Goal: Transaction & Acquisition: Obtain resource

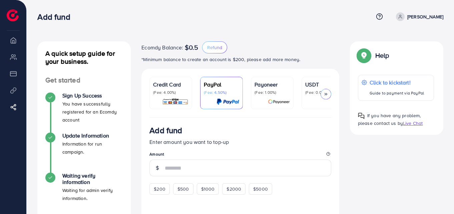
click at [156, 79] on link "Credit Card (Fee: 4.00%)" at bounding box center [171, 93] width 43 height 32
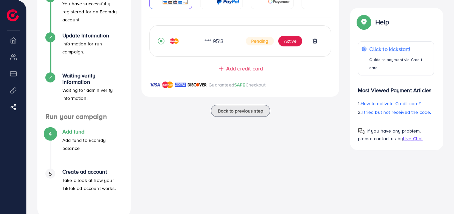
scroll to position [113, 0]
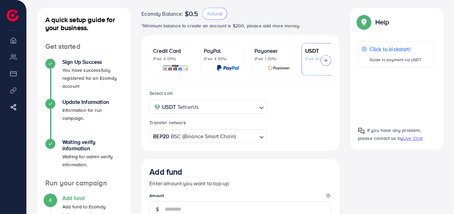
scroll to position [40, 0]
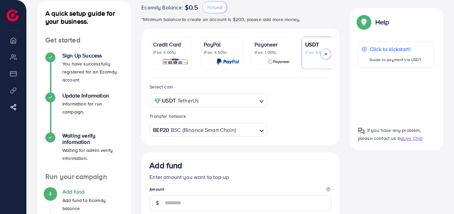
click at [179, 47] on p "Credit Card" at bounding box center [170, 44] width 35 height 8
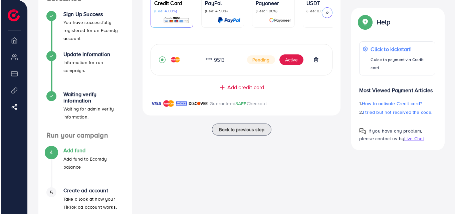
scroll to position [80, 0]
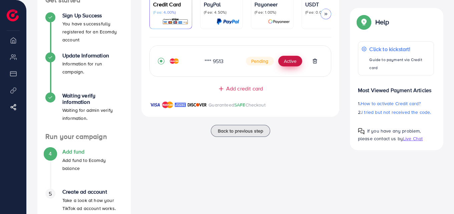
click at [294, 63] on button "Active" at bounding box center [290, 61] width 24 height 11
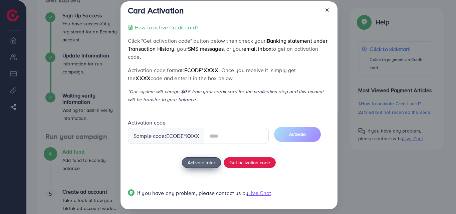
scroll to position [13, 0]
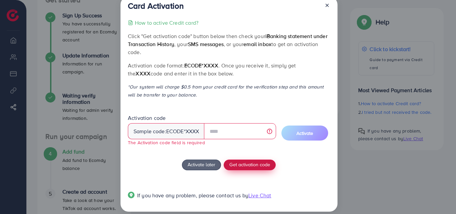
click at [238, 156] on div "How to active Credit card? Click "Get activation code" button below then check …" at bounding box center [229, 113] width 202 height 189
click at [251, 165] on span "Get activation code" at bounding box center [249, 164] width 41 height 7
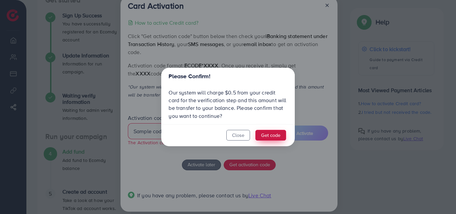
click at [271, 139] on button "Get code" at bounding box center [270, 135] width 31 height 11
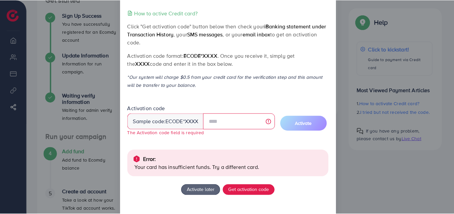
scroll to position [0, 0]
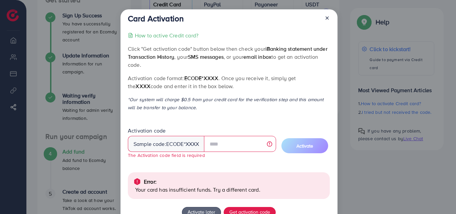
click at [329, 20] on icon at bounding box center [326, 17] width 5 height 5
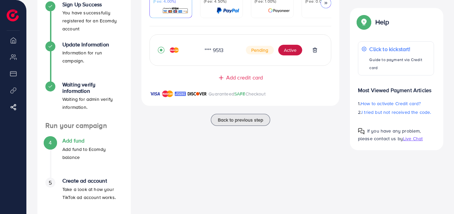
scroll to position [113, 0]
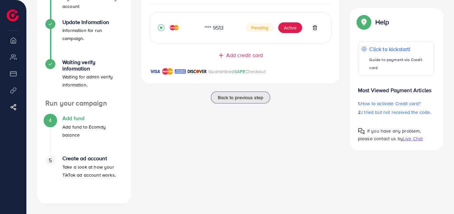
click at [255, 30] on span "Pending" at bounding box center [260, 27] width 28 height 9
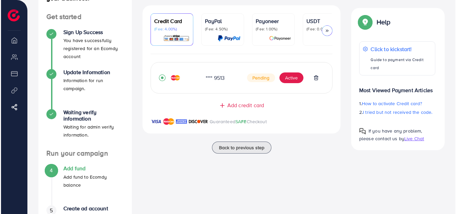
scroll to position [53, 0]
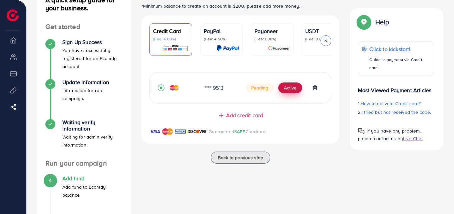
click at [289, 92] on button "Active" at bounding box center [290, 87] width 24 height 11
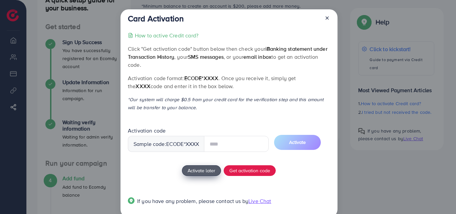
click at [203, 170] on div "How to active Credit card? Click "Get activation code" button below then check …" at bounding box center [229, 122] width 202 height 182
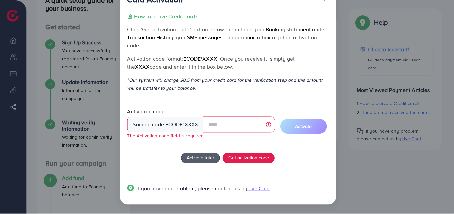
scroll to position [20, 0]
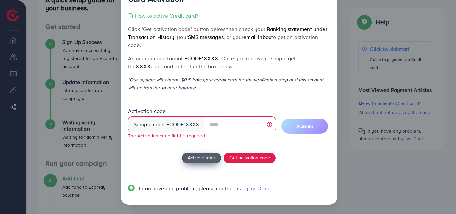
click at [193, 156] on span "Activate later" at bounding box center [202, 157] width 28 height 7
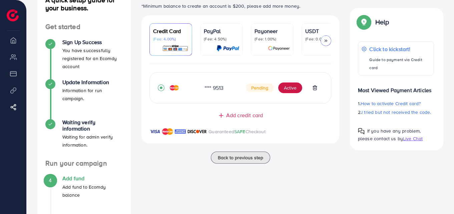
scroll to position [113, 0]
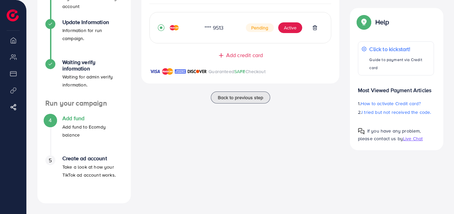
click at [97, 164] on p "Take a look at how your TikTok ad account works." at bounding box center [92, 171] width 60 height 16
click at [96, 194] on div "5 Create ad account Take a look at how your TikTok ad account works." at bounding box center [83, 175] width 77 height 40
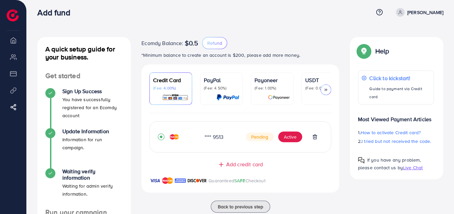
scroll to position [22, 0]
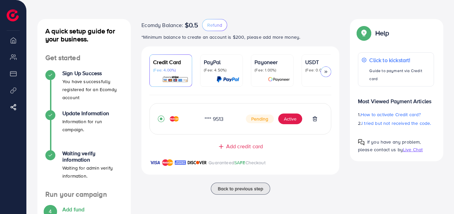
click at [198, 76] on ul "Credit Card (Fee: 4.00%) PayPal (Fee: 4.50%) Payoneer (Fee: 1.00%) USDT (Fee: 0…" at bounding box center [241, 74] width 182 height 41
click at [216, 71] on p "(Fee: 4.50%)" at bounding box center [221, 69] width 35 height 5
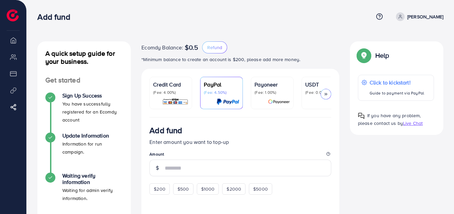
click at [264, 92] on p "(Fee: 1.00%)" at bounding box center [272, 92] width 35 height 5
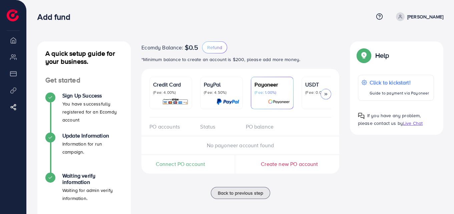
click at [308, 105] on div at bounding box center [322, 102] width 35 height 8
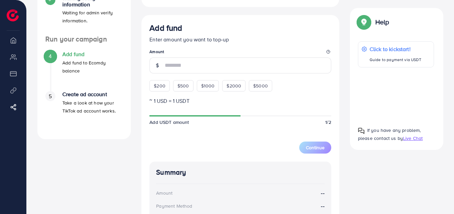
scroll to position [154, 0]
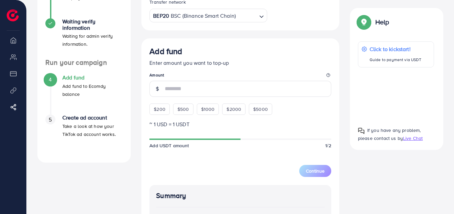
click at [197, 106] on div "$1000" at bounding box center [208, 108] width 22 height 11
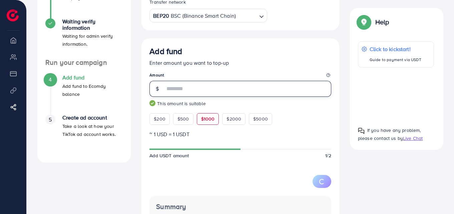
click at [225, 86] on input "****" at bounding box center [248, 89] width 167 height 16
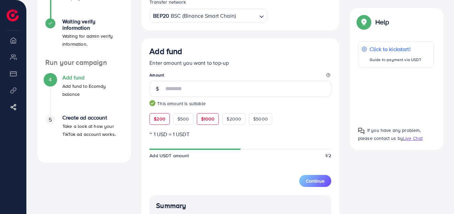
click at [162, 118] on span "$200" at bounding box center [160, 118] width 12 height 7
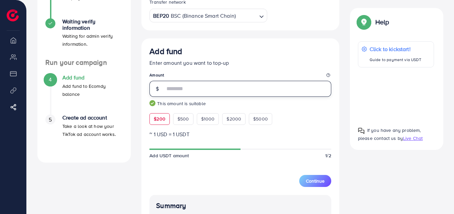
click at [186, 91] on input "***" at bounding box center [248, 89] width 167 height 16
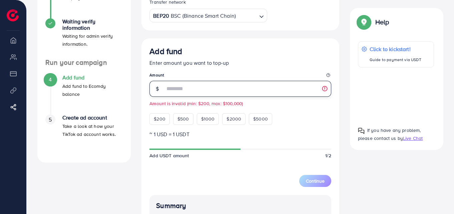
type input "*"
type input "**"
click at [282, 138] on p "~ 1 USD = 1 USDT" at bounding box center [241, 134] width 182 height 8
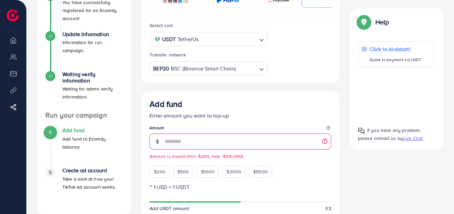
scroll to position [0, 0]
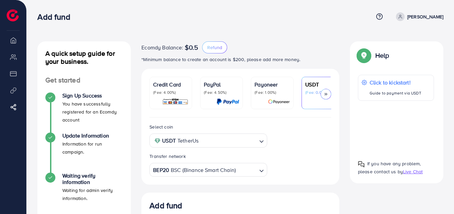
click at [326, 95] on polyline at bounding box center [326, 94] width 1 height 2
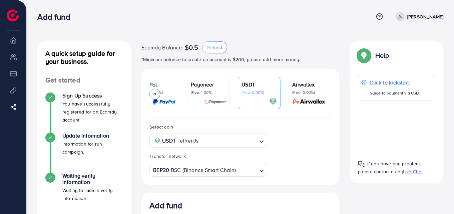
click at [307, 92] on p "(Fee: 0.00%)" at bounding box center [309, 92] width 35 height 5
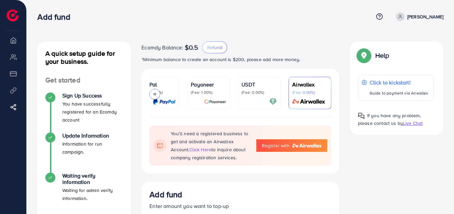
click at [174, 87] on p "PayPal" at bounding box center [157, 84] width 35 height 8
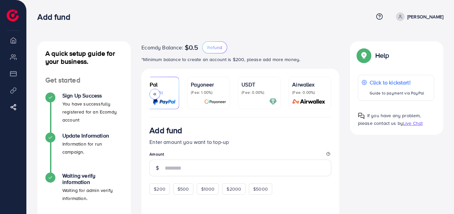
click at [157, 96] on icon at bounding box center [155, 94] width 5 height 5
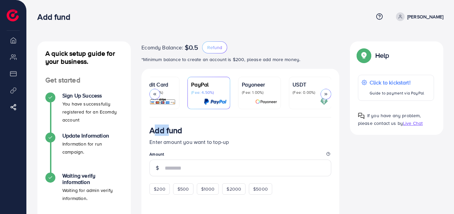
click at [157, 96] on icon at bounding box center [155, 94] width 5 height 5
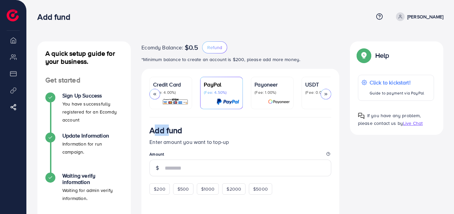
click at [157, 96] on div "Credit Card (Fee: 4.00%)" at bounding box center [170, 92] width 35 height 25
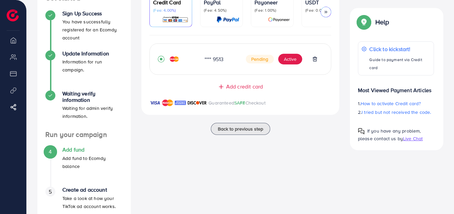
scroll to position [113, 0]
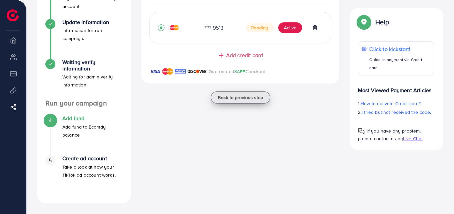
click at [233, 101] on span "Back to previous step" at bounding box center [240, 97] width 45 height 7
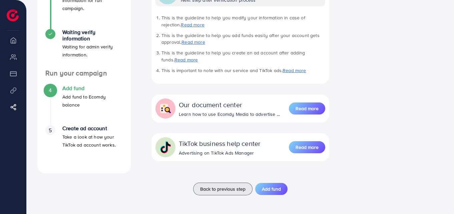
scroll to position [133, 0]
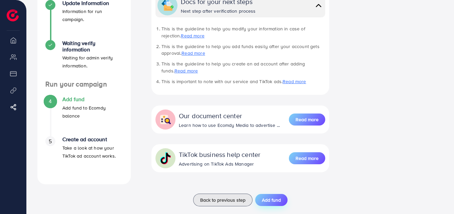
click at [276, 199] on span "Add fund" at bounding box center [271, 200] width 19 height 7
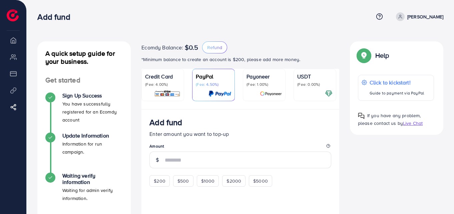
click at [166, 96] on img at bounding box center [167, 94] width 26 height 8
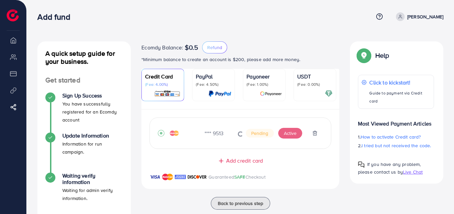
click at [244, 169] on div "Add credit card Guaranteed SAFE Checkout" at bounding box center [241, 173] width 198 height 32
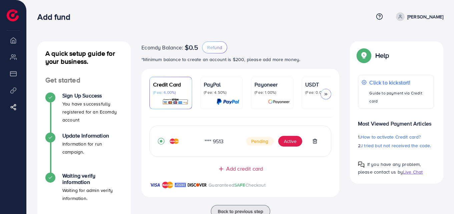
drag, startPoint x: 198, startPoint y: 48, endPoint x: 172, endPoint y: 52, distance: 26.0
click at [172, 52] on div "Ecomdy Balance: $0.5 Refund" at bounding box center [241, 47] width 198 height 12
click at [253, 24] on div "Add fund Help Center Contact Support Term and policy About Us [PERSON_NAME] Log…" at bounding box center [240, 17] width 406 height 18
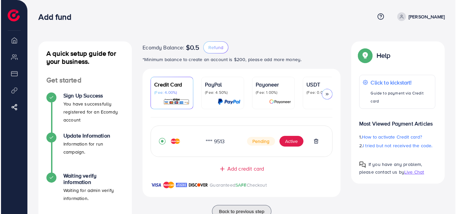
scroll to position [113, 0]
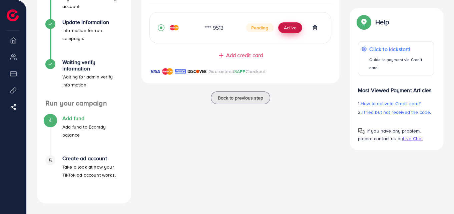
click at [294, 32] on button "Active" at bounding box center [290, 27] width 24 height 11
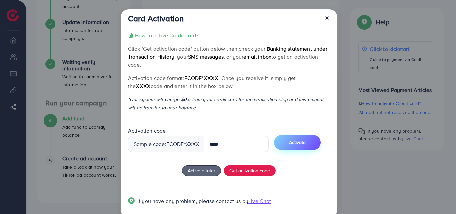
type input "****"
click at [307, 138] on button "Activate" at bounding box center [297, 142] width 47 height 15
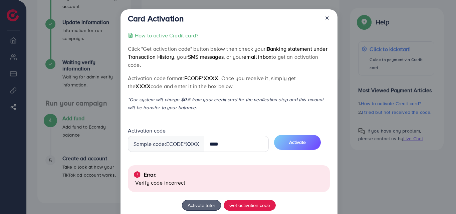
scroll to position [47, 0]
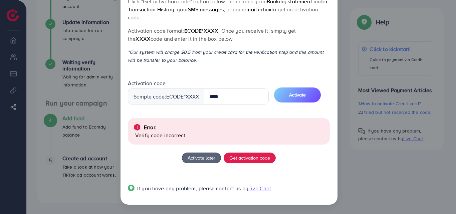
click at [278, 116] on div "How to active Credit card? Click "Get activation code" button below then check …" at bounding box center [229, 92] width 202 height 217
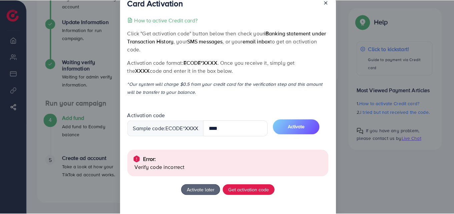
scroll to position [0, 0]
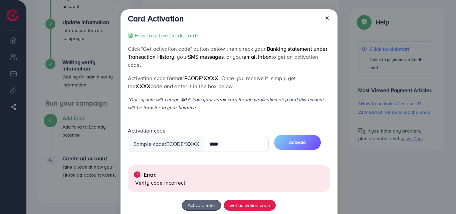
click at [326, 17] on line at bounding box center [327, 18] width 3 height 3
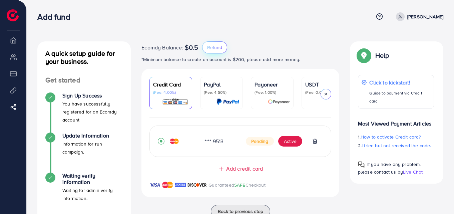
click at [209, 52] on button "Refund" at bounding box center [214, 47] width 25 height 12
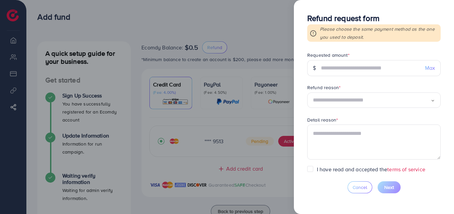
click at [429, 71] on span "Max" at bounding box center [430, 68] width 10 height 8
type input "***"
click at [432, 104] on div "Loading..." at bounding box center [433, 100] width 4 height 10
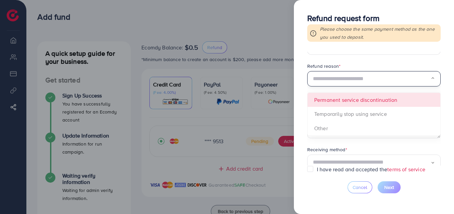
scroll to position [34, 0]
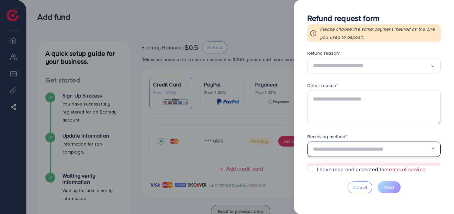
click at [428, 153] on input "Search for option" at bounding box center [372, 149] width 118 height 10
click at [433, 150] on icon "Search for option" at bounding box center [433, 149] width 4 height 4
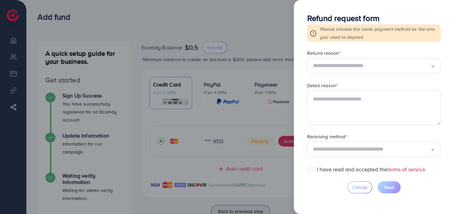
click at [317, 169] on label "I have read and accepted the terms of service" at bounding box center [371, 170] width 108 height 8
click at [356, 148] on input "Search for option" at bounding box center [372, 149] width 118 height 10
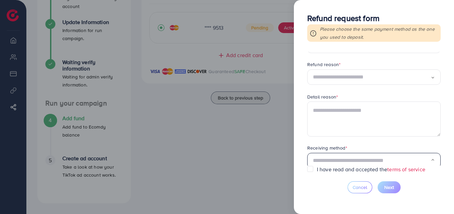
scroll to position [46, 0]
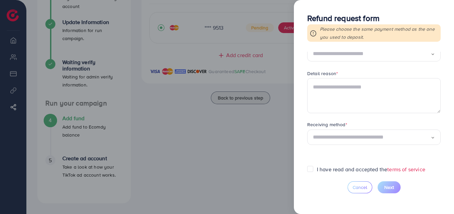
click at [246, 154] on div at bounding box center [227, 107] width 454 height 214
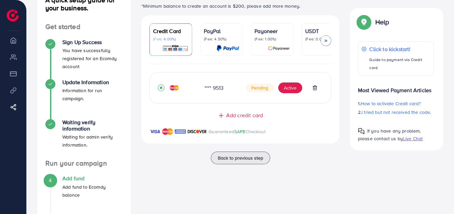
scroll to position [113, 0]
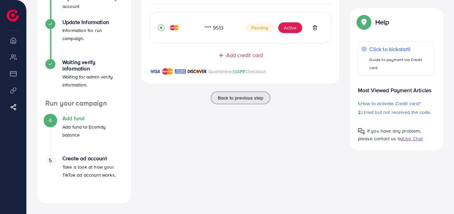
click at [241, 59] on span "Add credit card" at bounding box center [244, 55] width 37 height 8
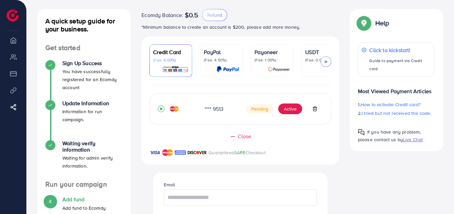
scroll to position [0, 0]
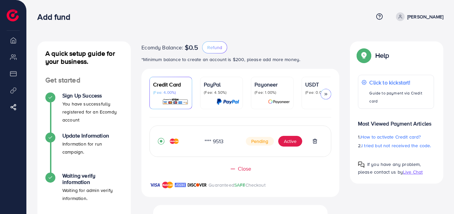
click at [382, 35] on div "A quick setup guide for your business. Get started Sign Up Success You have suc…" at bounding box center [241, 203] width 428 height 407
click at [398, 17] on icon at bounding box center [400, 16] width 5 height 5
click at [416, 20] on p "[PERSON_NAME]" at bounding box center [426, 17] width 36 height 8
click at [14, 105] on icon at bounding box center [15, 107] width 7 height 7
